Goal: Task Accomplishment & Management: Complete application form

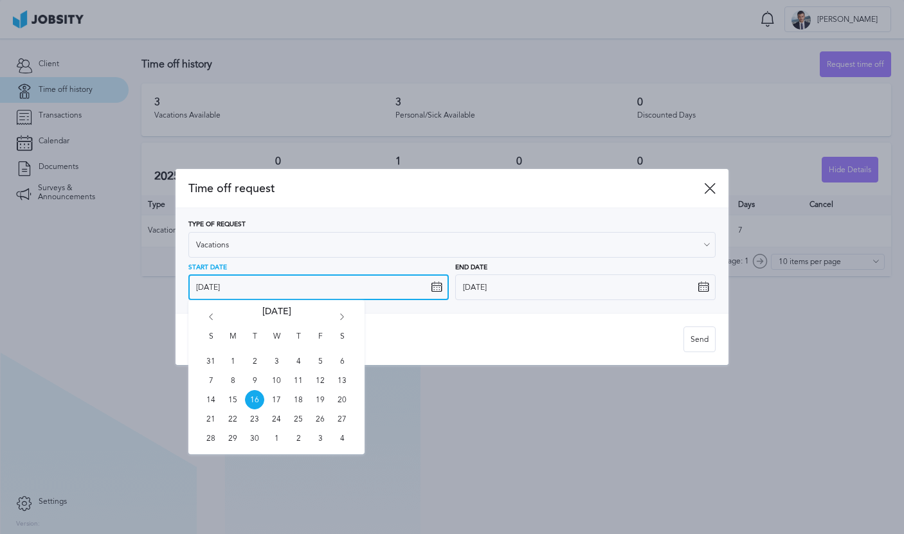
click at [316, 280] on input "[DATE]" at bounding box center [318, 288] width 260 height 26
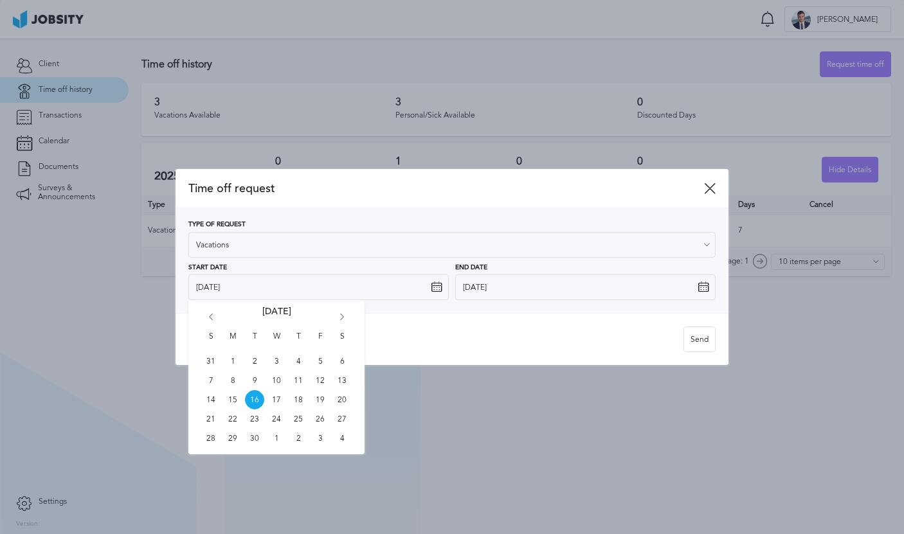
click at [336, 314] on icon "Go forward 1 month" at bounding box center [342, 320] width 12 height 12
click at [275, 380] on span "8" at bounding box center [276, 380] width 19 height 19
type input "[DATE]"
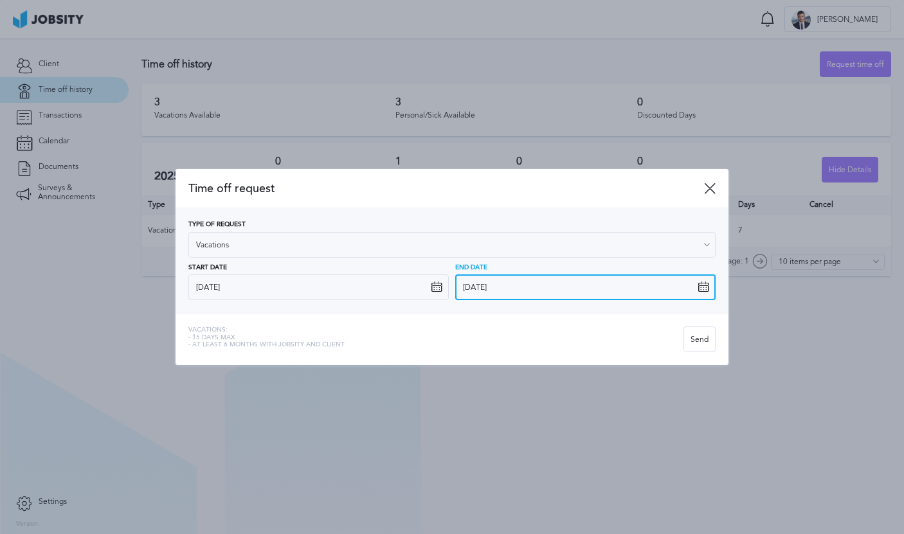
click at [480, 287] on input "[DATE]" at bounding box center [585, 288] width 260 height 26
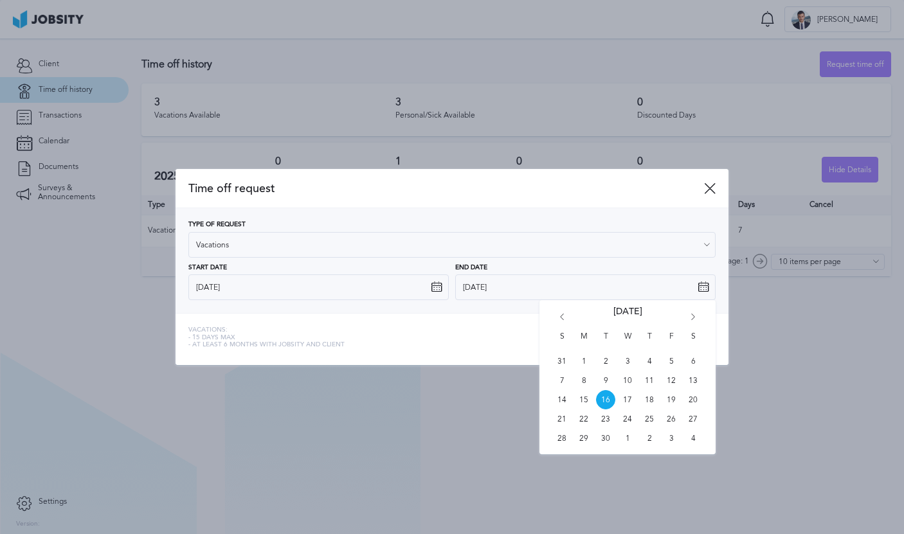
click at [588, 385] on span "8" at bounding box center [583, 380] width 19 height 19
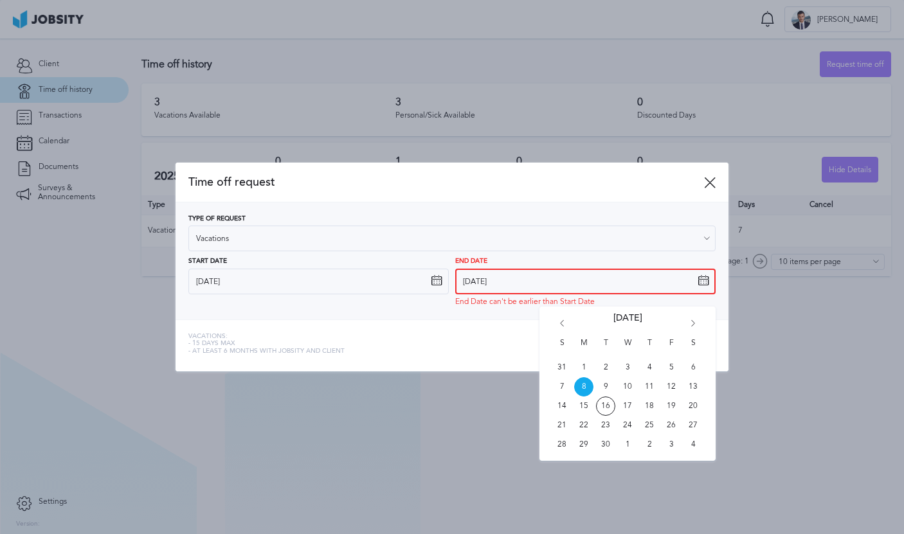
click at [547, 282] on input "[DATE]" at bounding box center [585, 282] width 260 height 26
click at [622, 391] on span "10" at bounding box center [627, 386] width 19 height 19
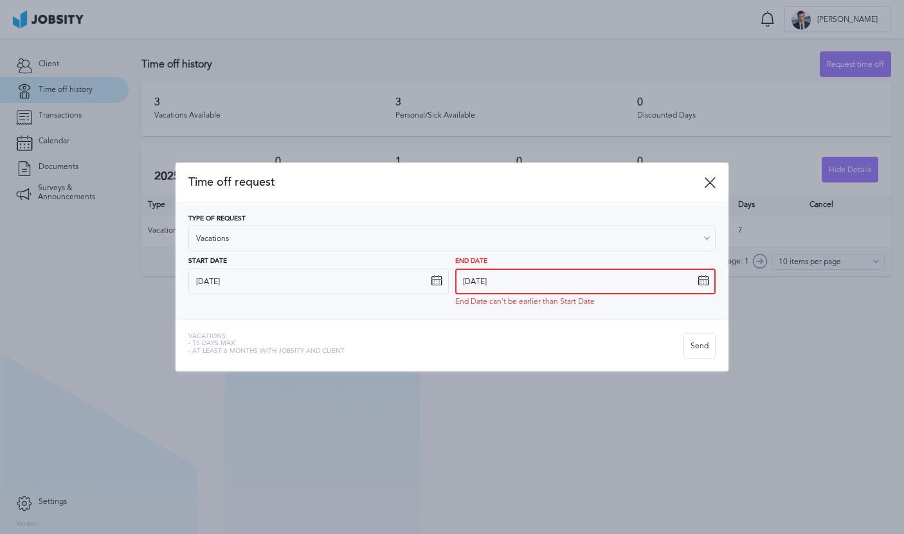
click at [538, 284] on input "[DATE]" at bounding box center [585, 282] width 260 height 26
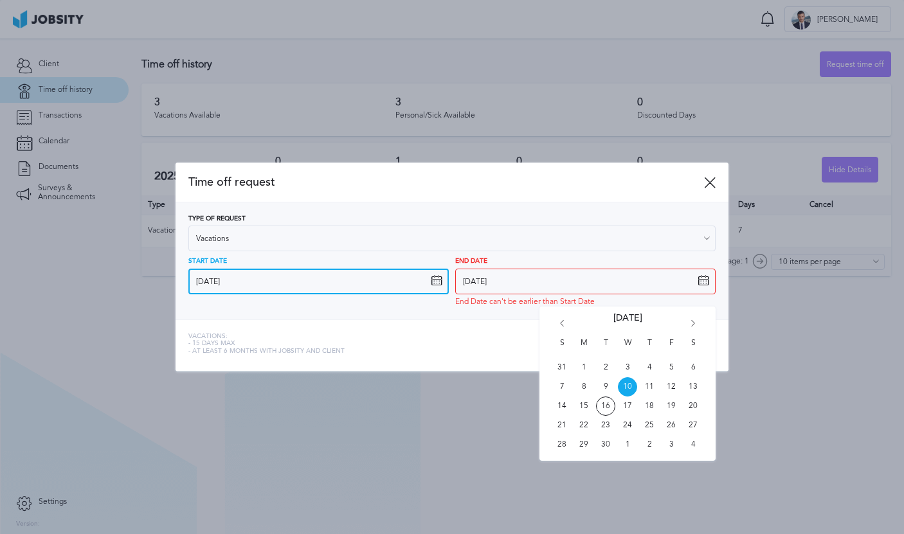
click at [297, 292] on input "[DATE]" at bounding box center [318, 282] width 260 height 26
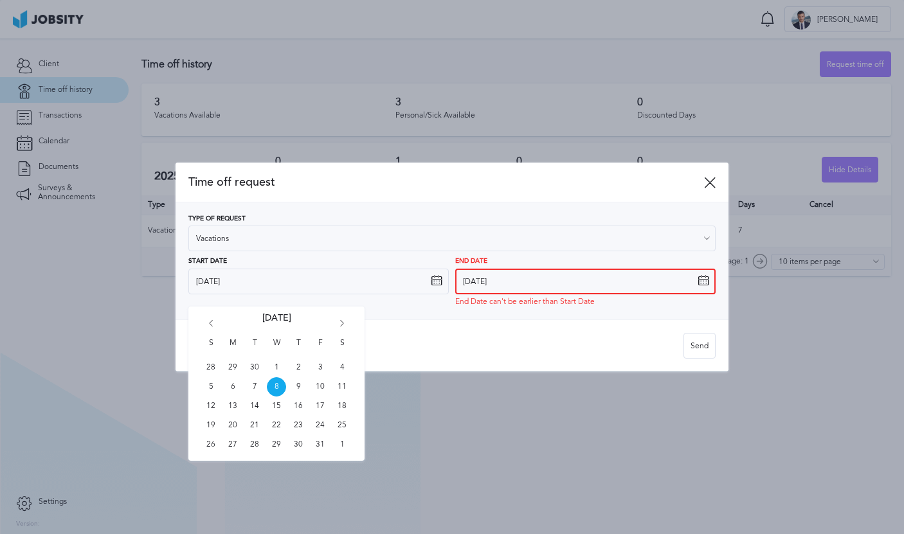
click at [510, 276] on input "[DATE]" at bounding box center [585, 282] width 260 height 26
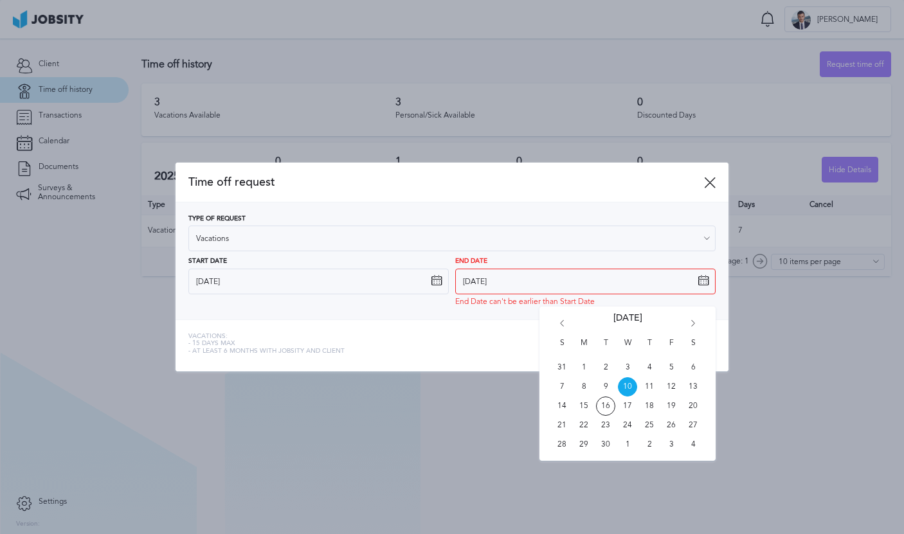
click at [692, 321] on icon "Go forward 1 month" at bounding box center [693, 326] width 12 height 12
click at [624, 388] on span "8" at bounding box center [627, 386] width 19 height 19
type input "[DATE]"
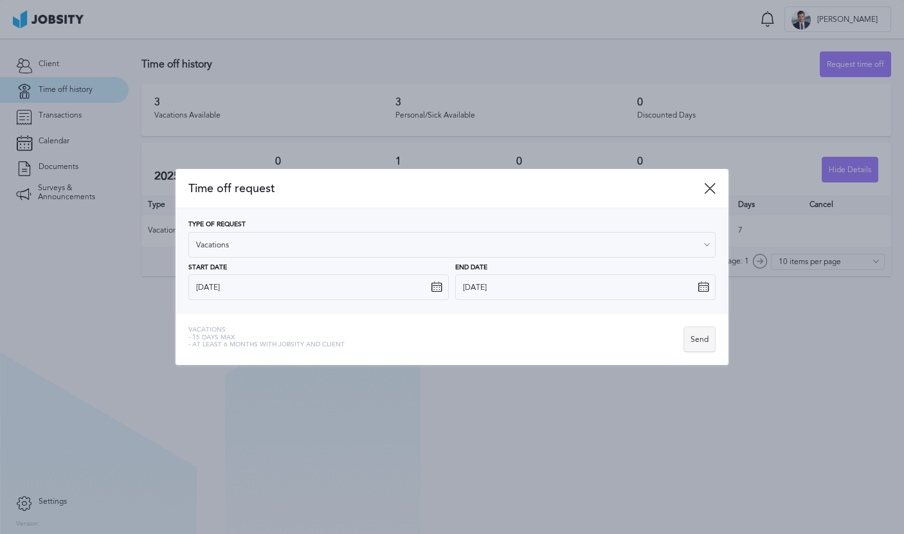
click at [708, 338] on div "Send" at bounding box center [699, 340] width 31 height 26
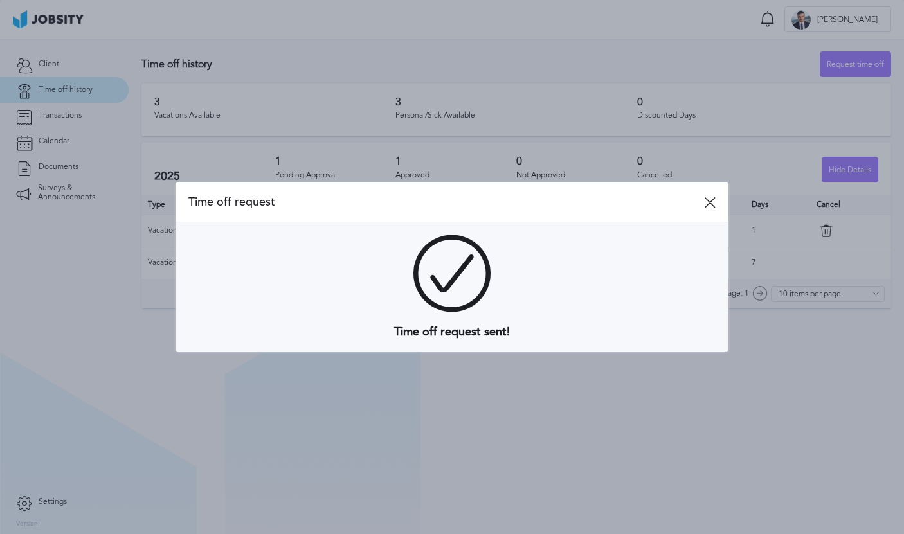
click at [704, 207] on icon at bounding box center [710, 203] width 12 height 12
